Goal: Task Accomplishment & Management: Use online tool/utility

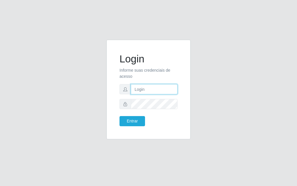
click at [138, 91] on input "text" at bounding box center [154, 89] width 47 height 10
type input "[PERSON_NAME]"
click at [130, 127] on div "Login Informe suas credenciais de acesso [PERSON_NAME] Entrar" at bounding box center [149, 89] width 70 height 85
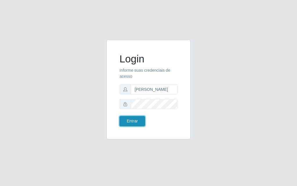
click at [131, 121] on button "Entrar" at bounding box center [132, 121] width 26 height 10
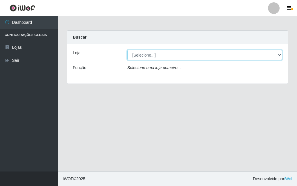
click at [278, 57] on select "[Selecione...] Divino Fogão - [GEOGRAPHIC_DATA]" at bounding box center [204, 55] width 155 height 10
select select "499"
click at [127, 50] on select "[Selecione...] Divino Fogão - [GEOGRAPHIC_DATA]" at bounding box center [204, 55] width 155 height 10
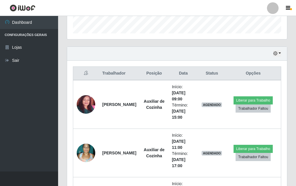
scroll to position [241, 0]
